Goal: Use online tool/utility: Utilize a website feature to perform a specific function

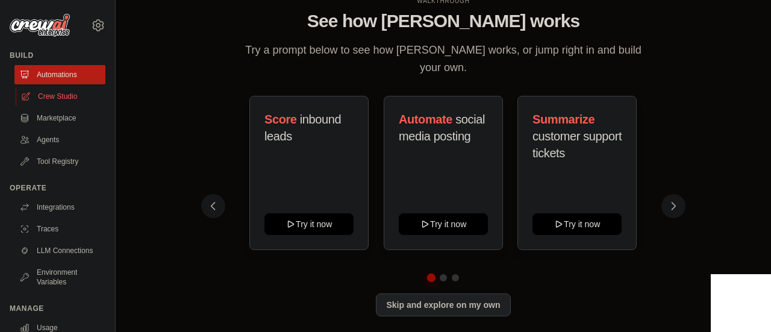
click at [42, 90] on link "Crew Studio" at bounding box center [61, 96] width 91 height 19
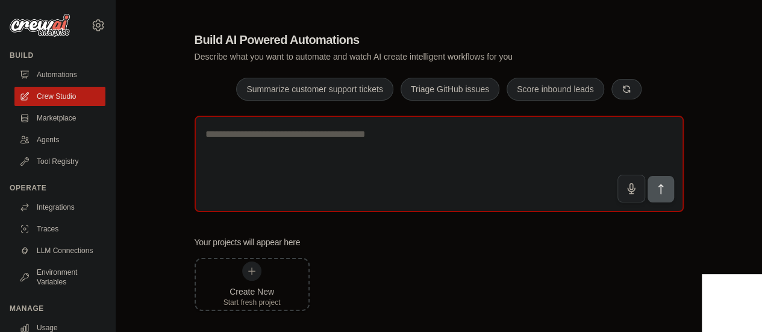
click at [350, 166] on textarea at bounding box center [438, 164] width 489 height 96
paste textarea "**********"
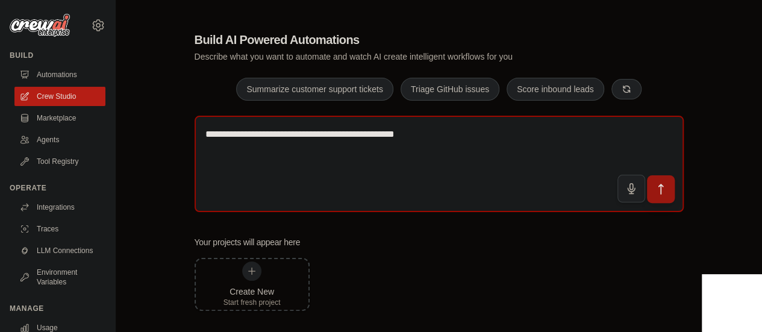
type textarea "**********"
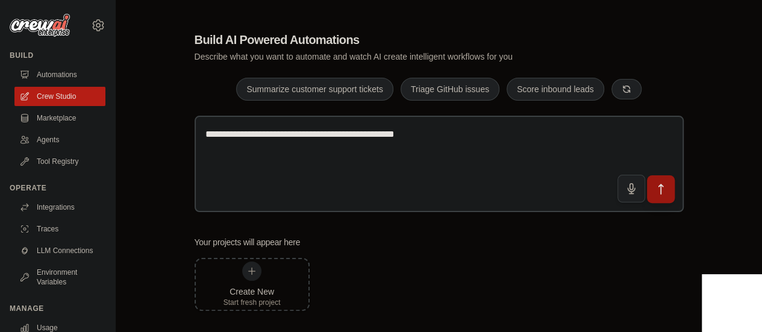
click at [653, 192] on button "submit" at bounding box center [660, 189] width 28 height 28
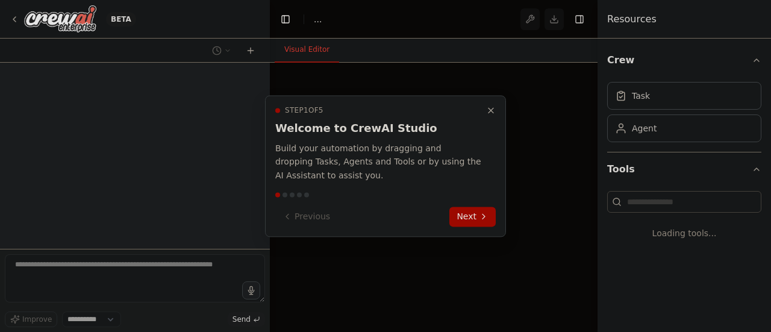
select select "****"
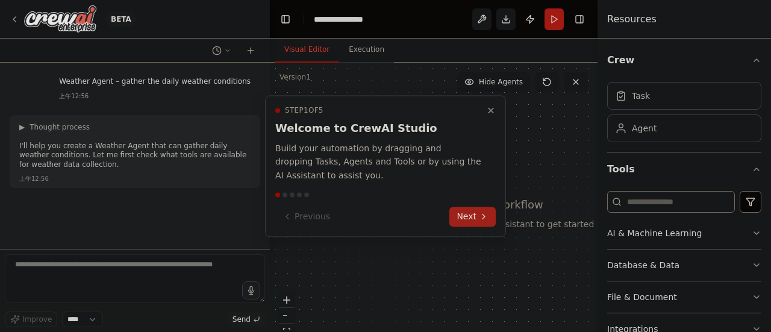
scroll to position [8, 0]
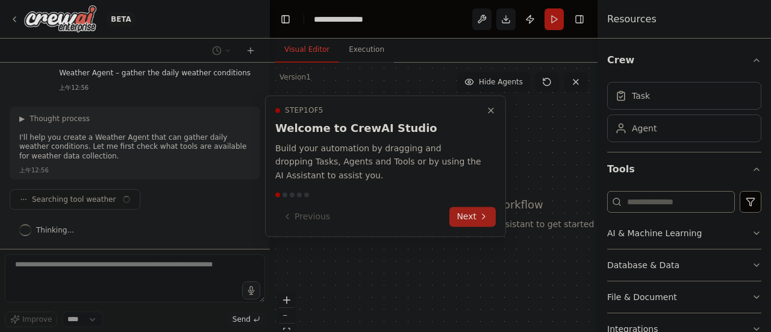
click at [460, 211] on button "Next" at bounding box center [472, 217] width 46 height 20
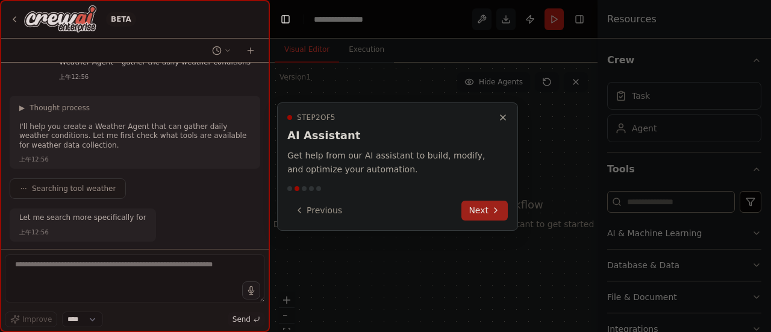
click at [472, 208] on button "Next" at bounding box center [484, 210] width 46 height 20
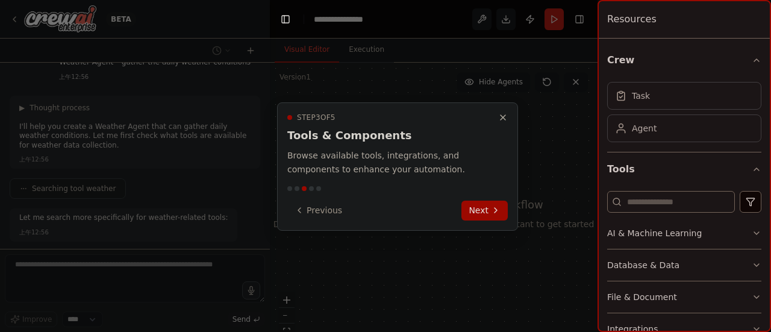
scroll to position [81, 0]
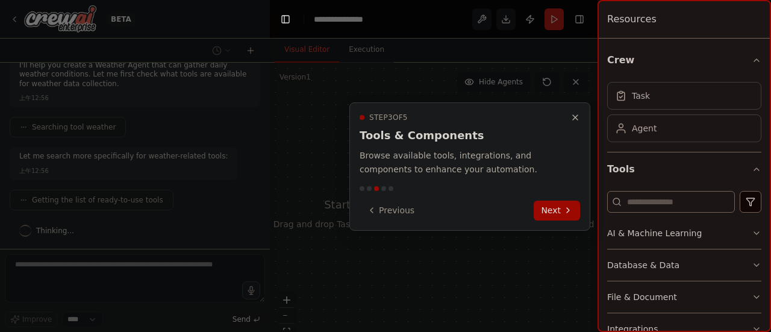
click at [533, 205] on div "Previous Next" at bounding box center [469, 210] width 220 height 20
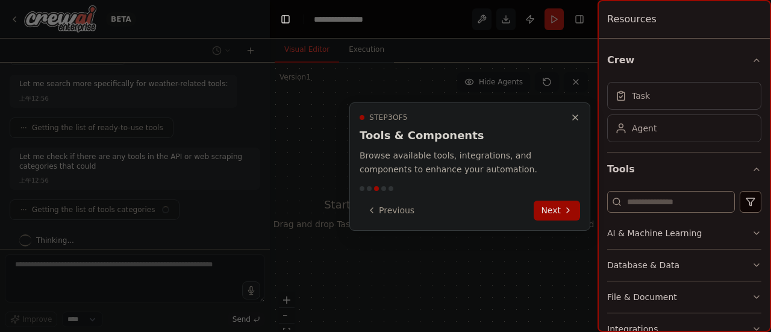
scroll to position [163, 0]
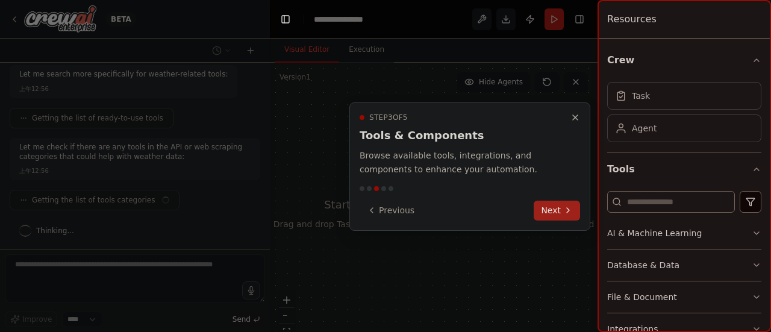
click at [542, 210] on button "Next" at bounding box center [556, 210] width 46 height 20
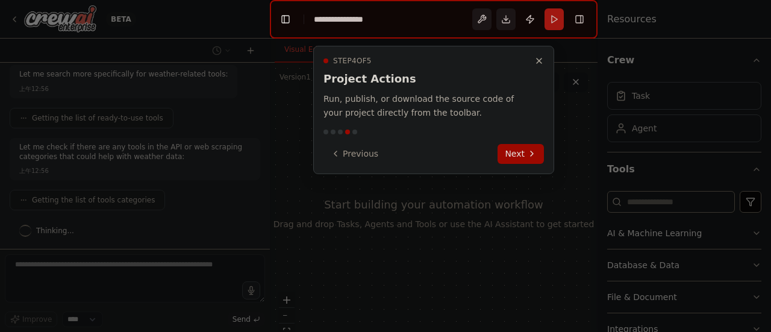
click at [542, 210] on div at bounding box center [385, 166] width 771 height 332
click at [530, 150] on icon at bounding box center [532, 154] width 10 height 10
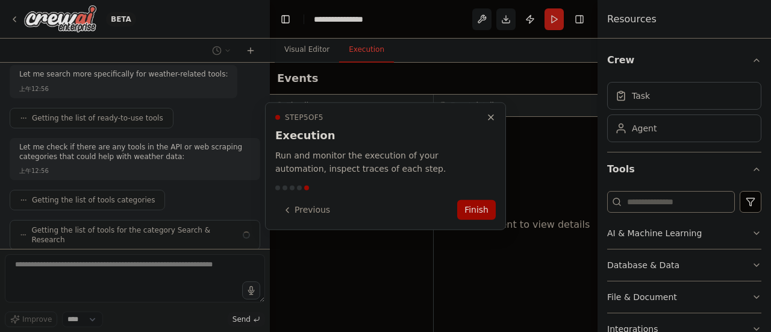
scroll to position [202, 0]
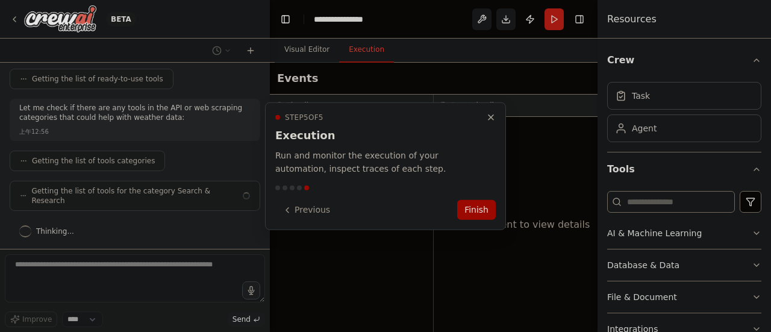
click at [485, 198] on div "Step 5 of 5 Execution Run and monitor the execution of your automation, inspect…" at bounding box center [385, 166] width 241 height 128
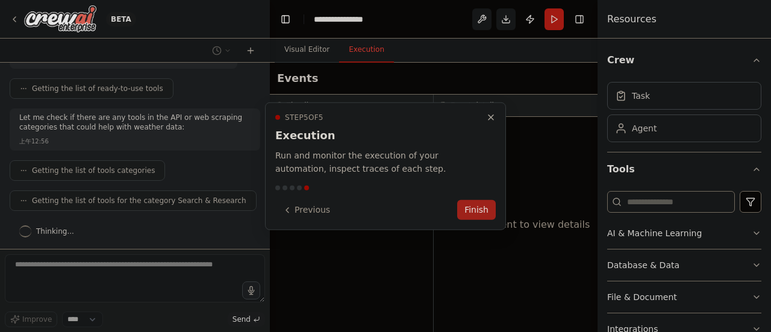
click at [482, 206] on button "Finish" at bounding box center [476, 210] width 39 height 20
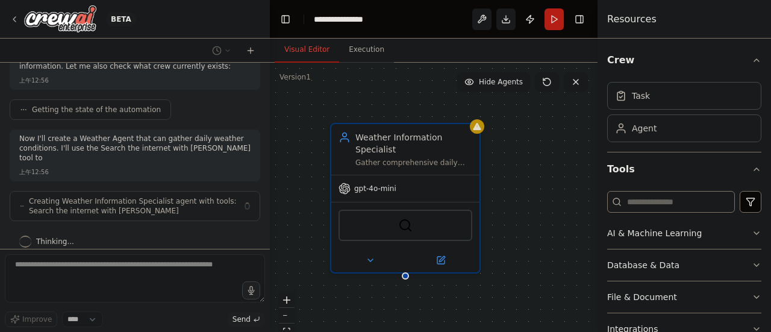
scroll to position [384, 0]
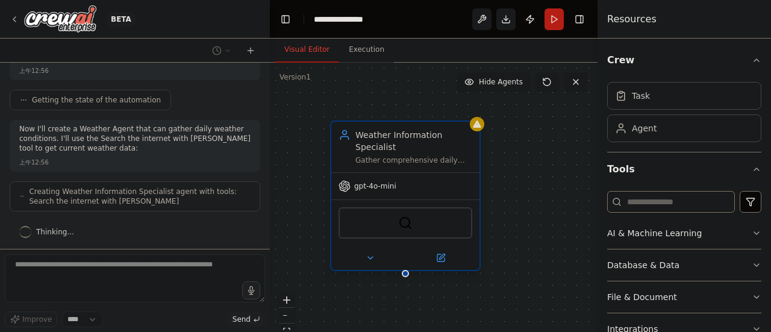
click at [370, 190] on span "gpt-4o-mini" at bounding box center [375, 186] width 42 height 10
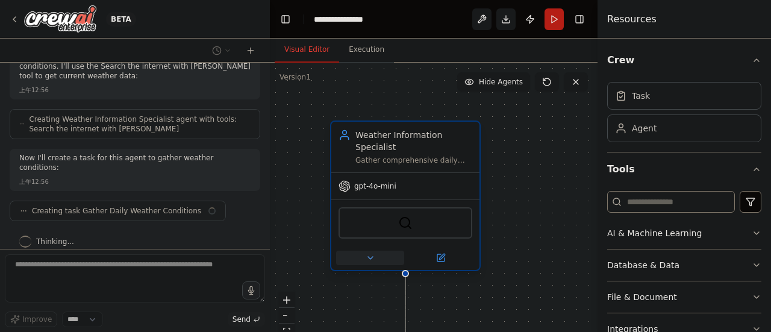
click at [370, 257] on icon at bounding box center [370, 257] width 5 height 2
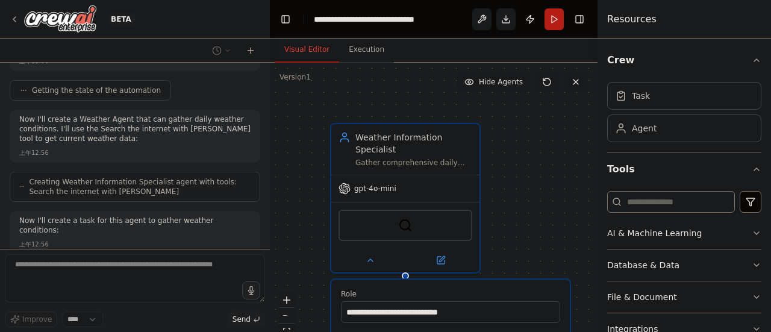
scroll to position [0, 0]
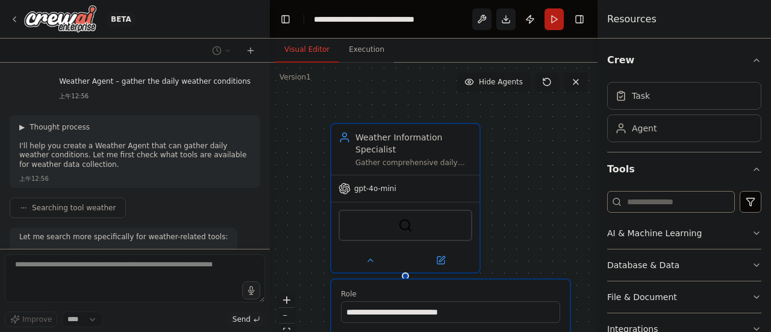
drag, startPoint x: 129, startPoint y: 226, endPoint x: 73, endPoint y: 131, distance: 110.4
click at [73, 131] on span "Thought process" at bounding box center [60, 127] width 60 height 10
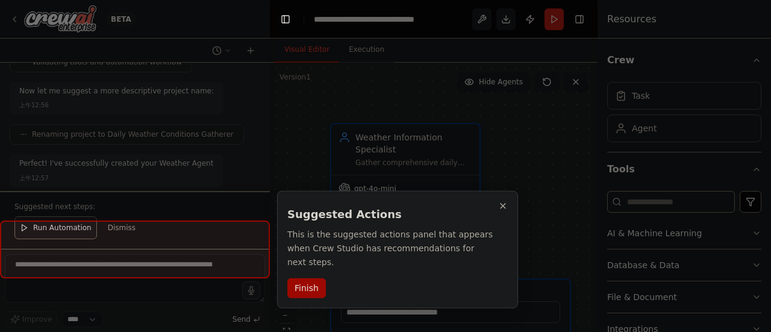
click at [73, 131] on div at bounding box center [385, 166] width 771 height 332
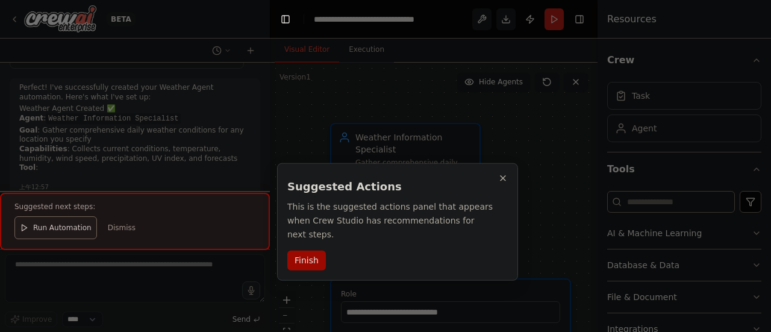
click at [73, 131] on div at bounding box center [385, 166] width 771 height 332
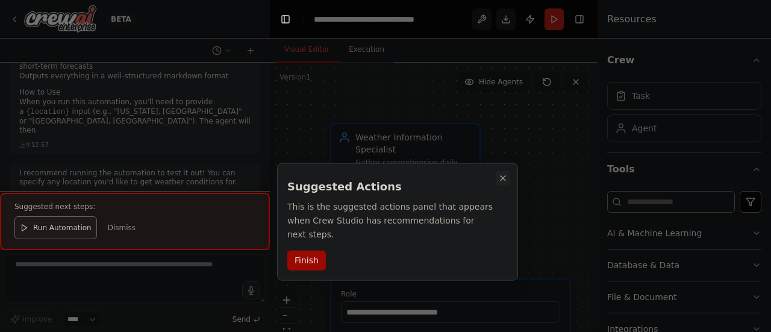
click at [508, 174] on button "Close walkthrough" at bounding box center [503, 178] width 14 height 14
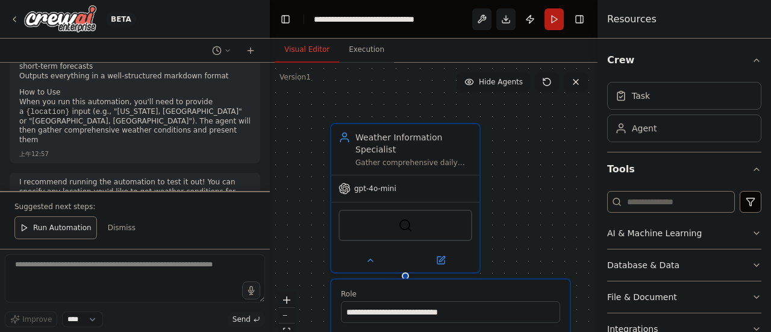
scroll to position [1083, 0]
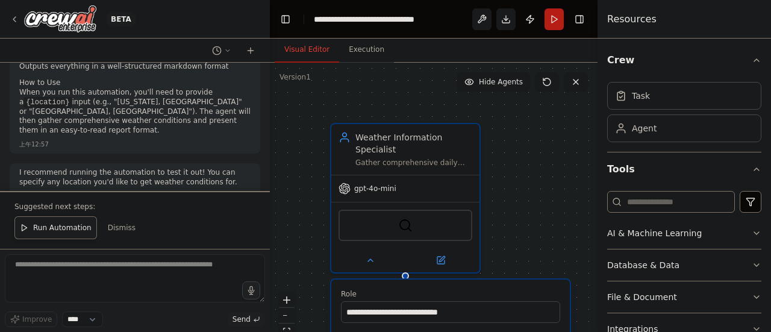
click at [67, 232] on span "Run Automation" at bounding box center [62, 228] width 58 height 10
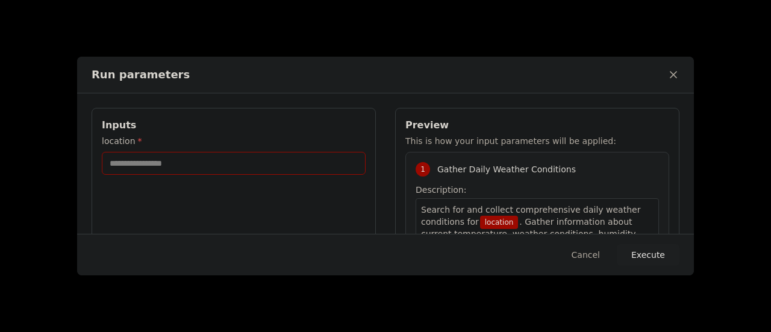
click at [208, 166] on input "location *" at bounding box center [234, 163] width 264 height 23
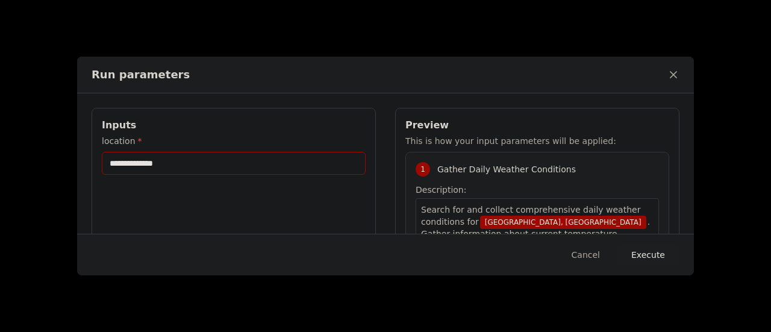
type input "**********"
click at [645, 251] on button "Execute" at bounding box center [648, 255] width 63 height 22
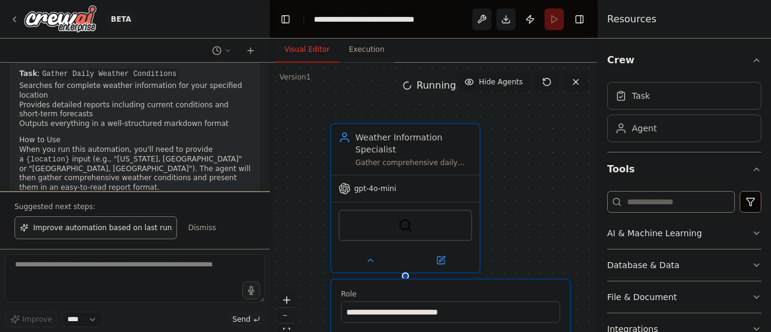
scroll to position [1083, 0]
